Goal: Navigation & Orientation: Find specific page/section

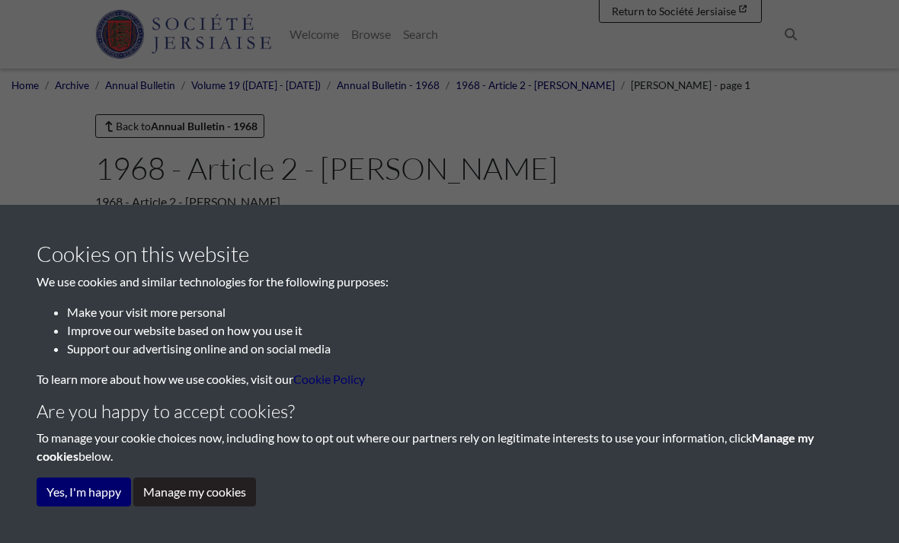
click at [207, 504] on button "Manage my cookies" at bounding box center [194, 492] width 123 height 29
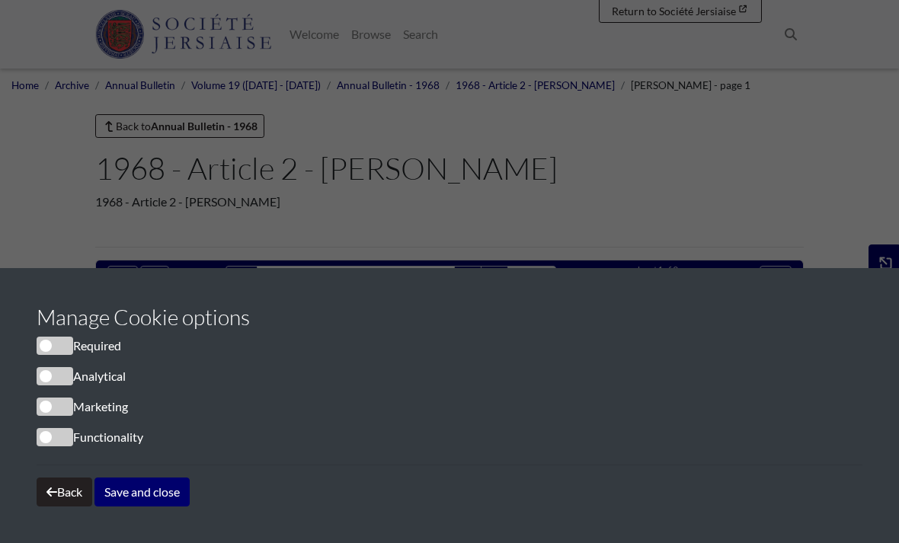
click at [181, 490] on button "Save and close" at bounding box center [141, 492] width 95 height 29
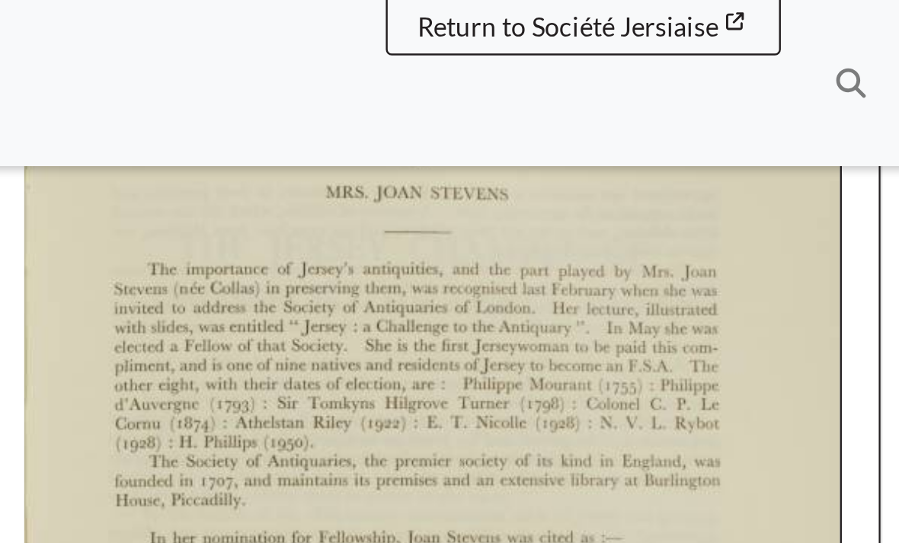
scroll to position [308, 0]
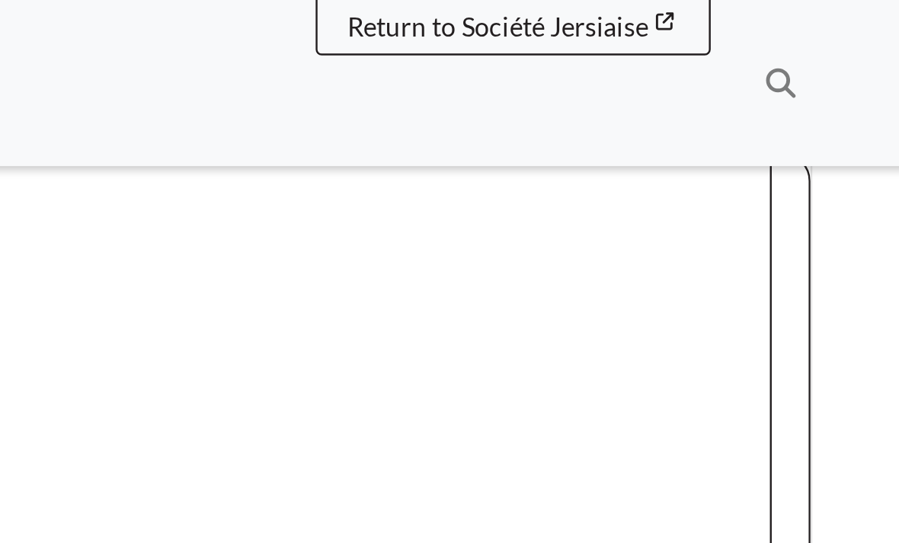
scroll to position [239, 0]
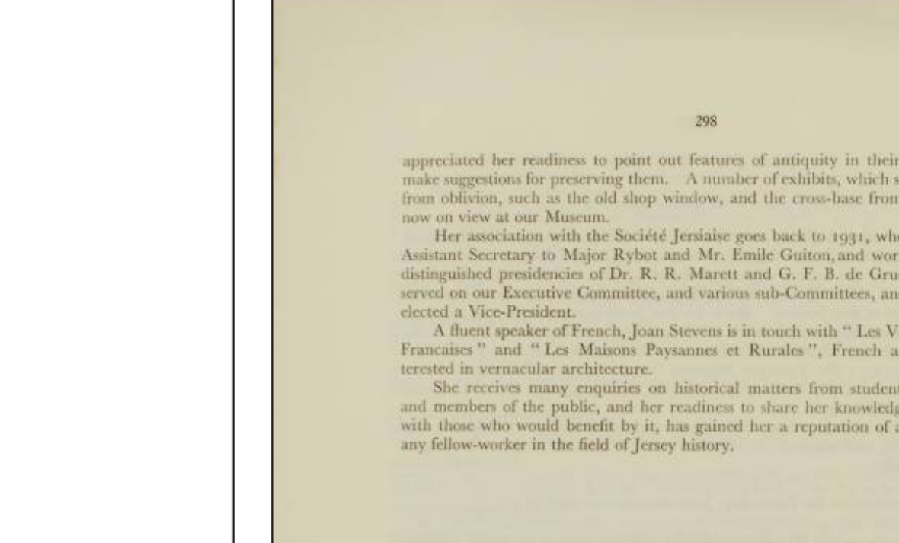
click at [106, 306] on icon "Previous Page" at bounding box center [105, 312] width 8 height 12
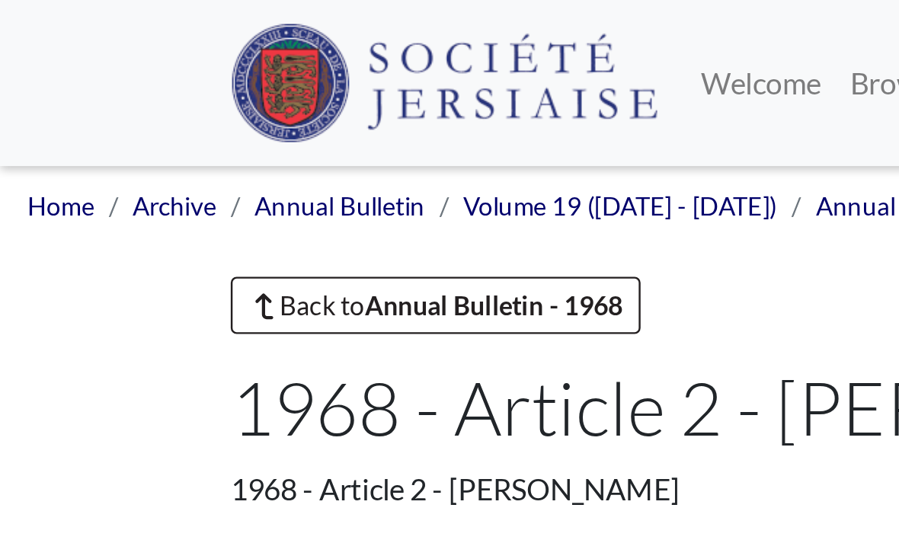
click at [26, 88] on link "Home" at bounding box center [24, 85] width 27 height 12
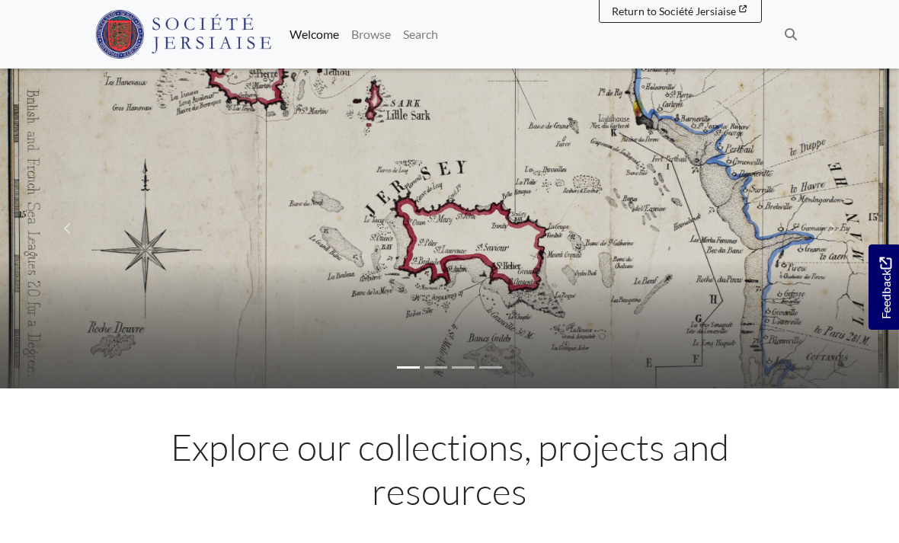
click at [397, 40] on link "Browse" at bounding box center [371, 34] width 52 height 30
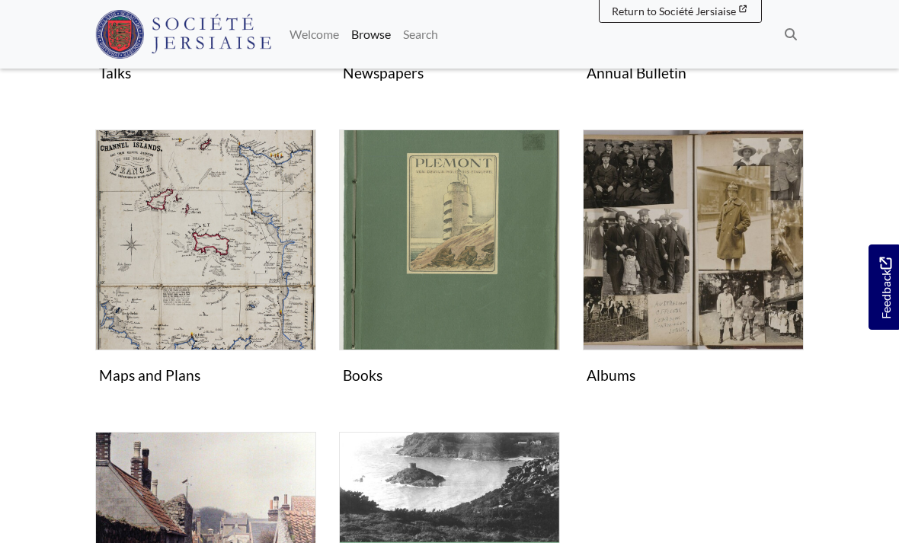
scroll to position [537, 0]
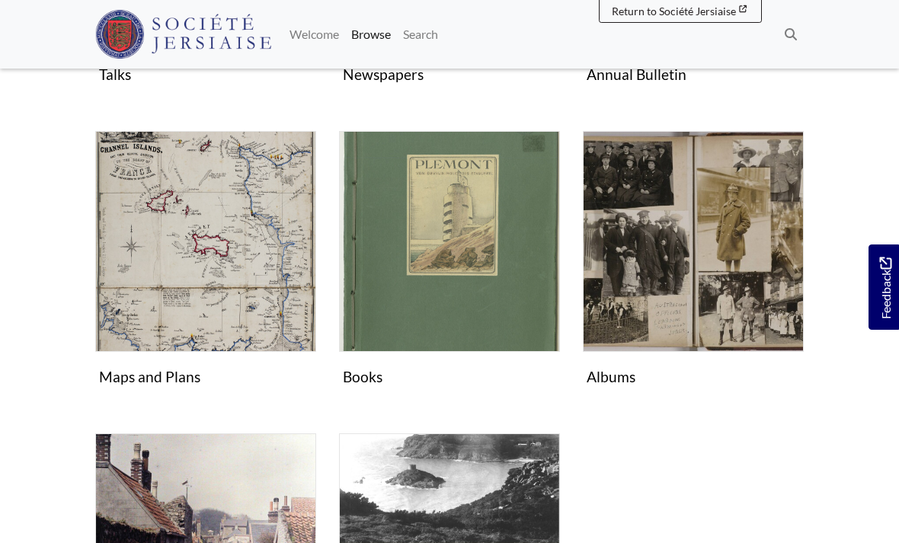
click at [702, 273] on img "Subcollection" at bounding box center [693, 241] width 221 height 221
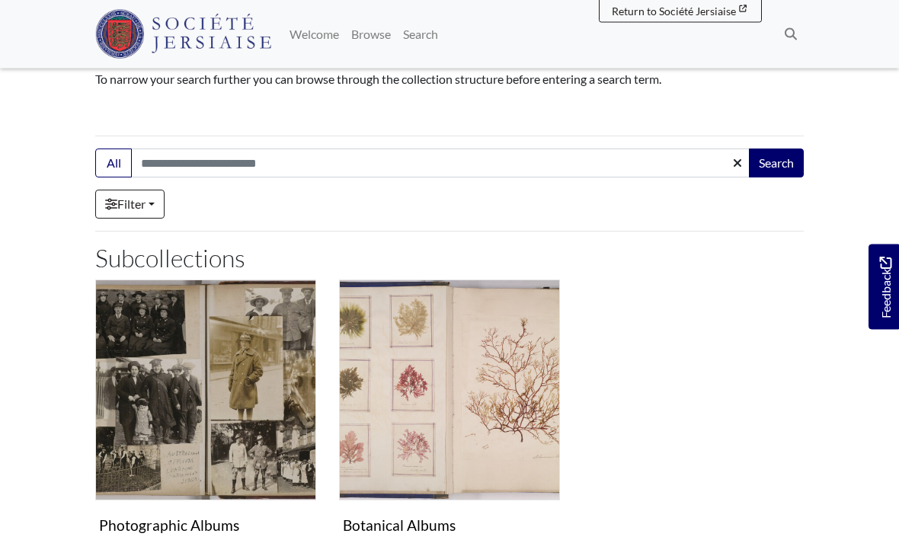
scroll to position [185, 0]
click at [139, 330] on img "Subcollection" at bounding box center [205, 390] width 221 height 221
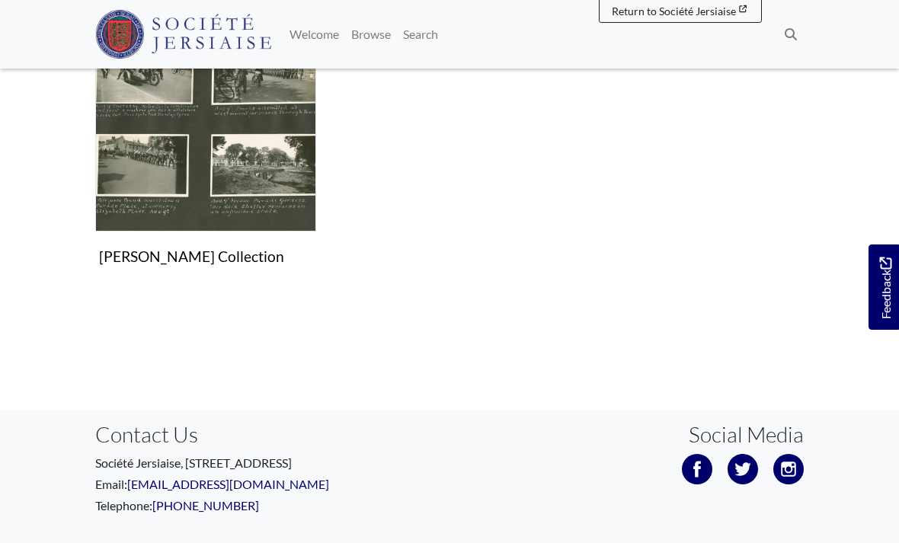
scroll to position [1375, 0]
